Goal: Task Accomplishment & Management: Manage account settings

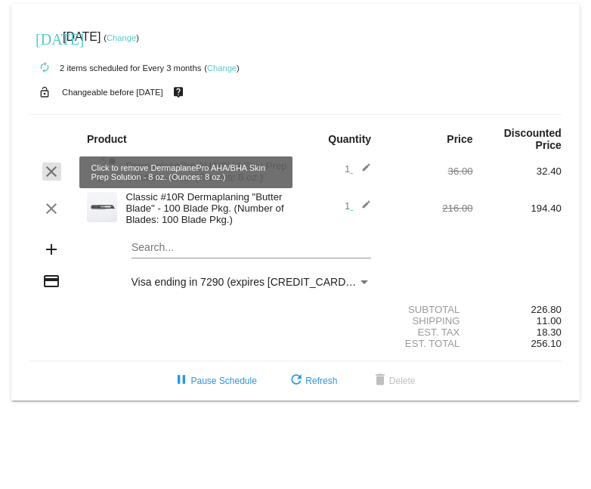
click at [51, 172] on mat-icon "clear" at bounding box center [51, 171] width 18 height 18
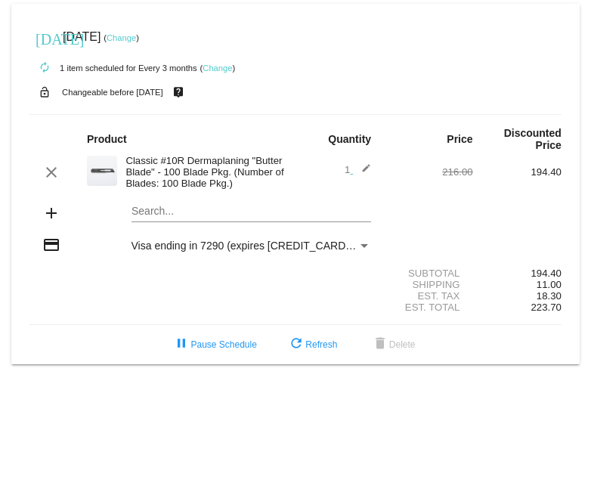
click at [199, 212] on mat-card "[DATE] [DATE] ( Change ) autorenew 1 item scheduled for Every 3 months ( Change…" at bounding box center [295, 184] width 568 height 360
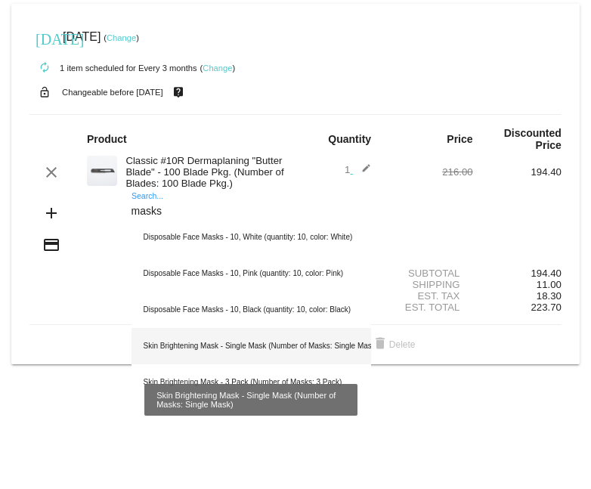
type input "masks"
click at [283, 355] on div "Skin Brightening Mask - Single Mask (Number of Masks: Single Mask)" at bounding box center [251, 346] width 240 height 36
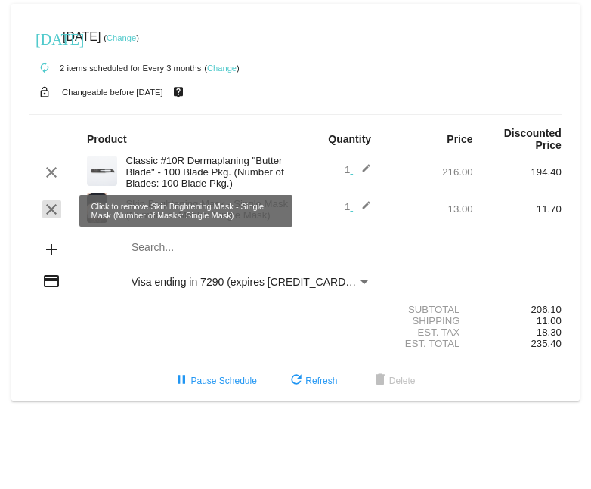
click at [47, 212] on mat-icon "clear" at bounding box center [51, 209] width 18 height 18
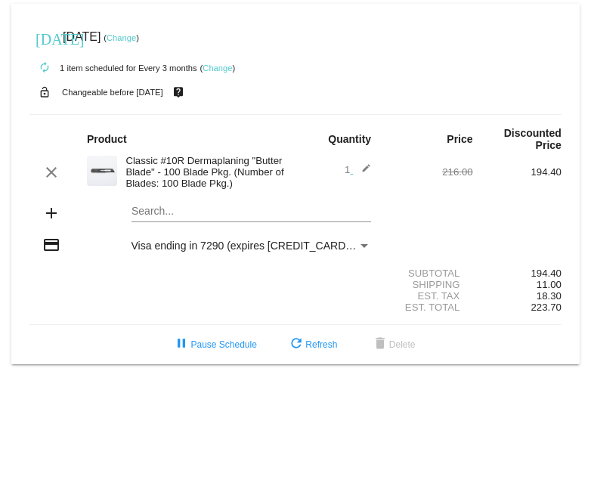
click at [136, 39] on link "Change" at bounding box center [121, 37] width 29 height 9
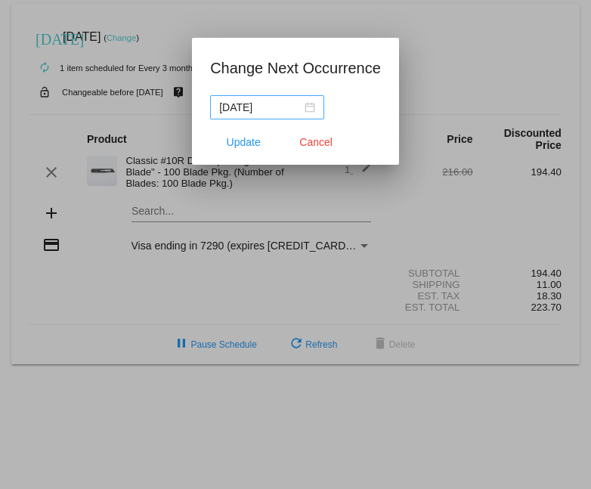
click at [305, 106] on div "[DATE]" at bounding box center [267, 107] width 96 height 17
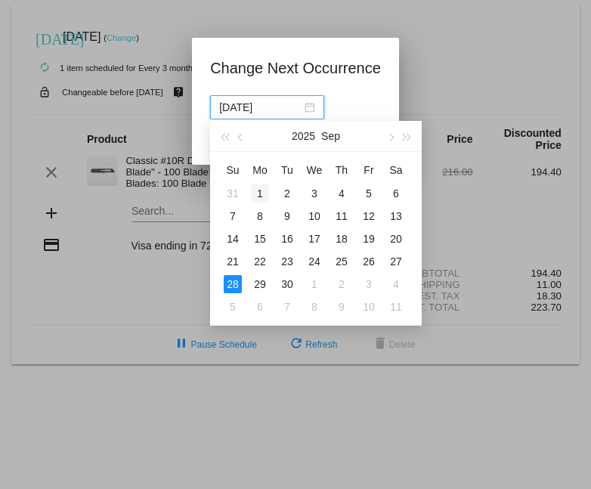
click at [261, 190] on div "1" at bounding box center [260, 193] width 18 height 18
type input "[DATE]"
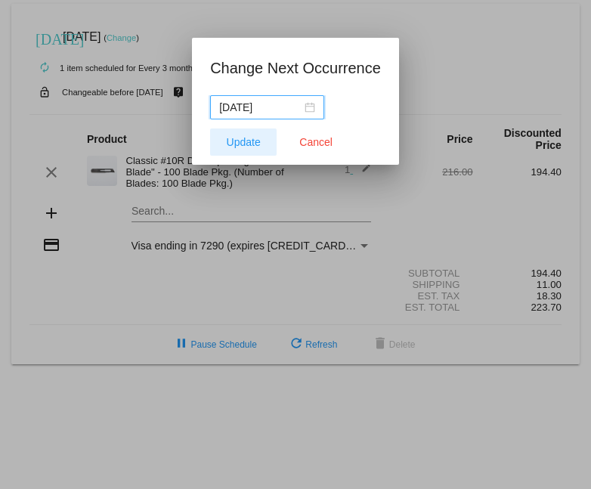
click at [255, 143] on span "Update" at bounding box center [244, 142] width 34 height 12
